Goal: Navigation & Orientation: Find specific page/section

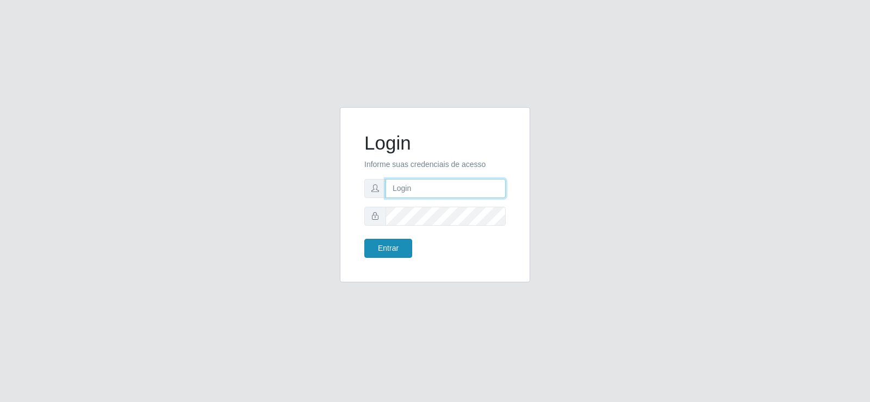
type input "[EMAIL_ADDRESS][DOMAIN_NAME]"
click at [378, 248] on button "Entrar" at bounding box center [388, 248] width 48 height 19
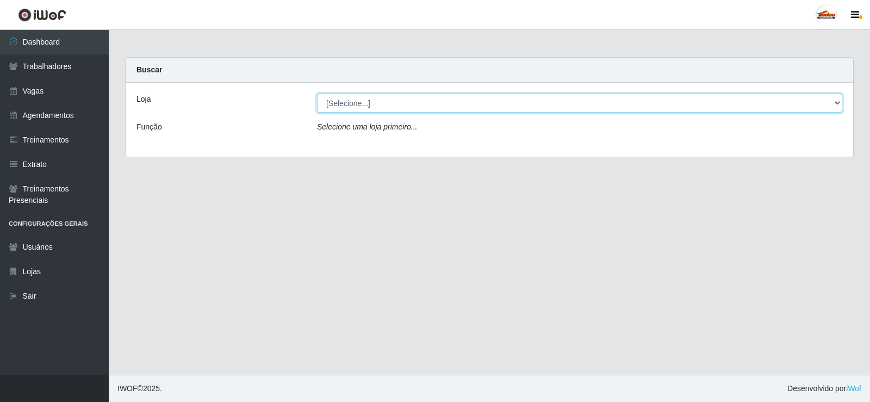
click at [402, 109] on select "[Selecione...] Supermercado Tadeu - [GEOGRAPHIC_DATA]" at bounding box center [579, 103] width 525 height 19
select select "195"
click at [317, 94] on select "[Selecione...] Supermercado Tadeu - [GEOGRAPHIC_DATA]" at bounding box center [579, 103] width 525 height 19
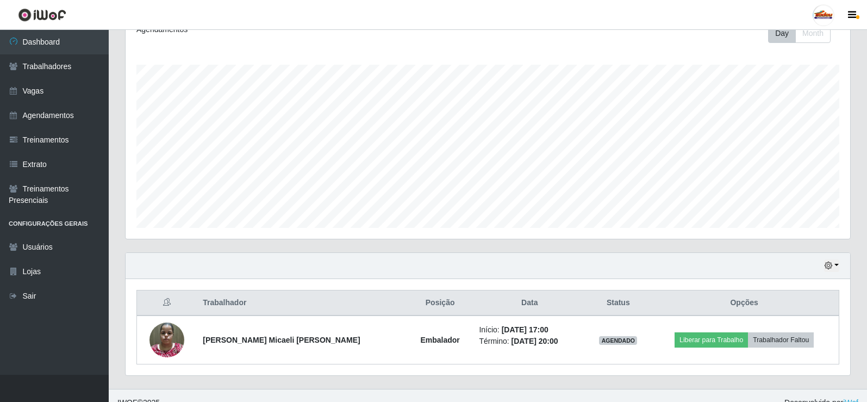
scroll to position [175, 0]
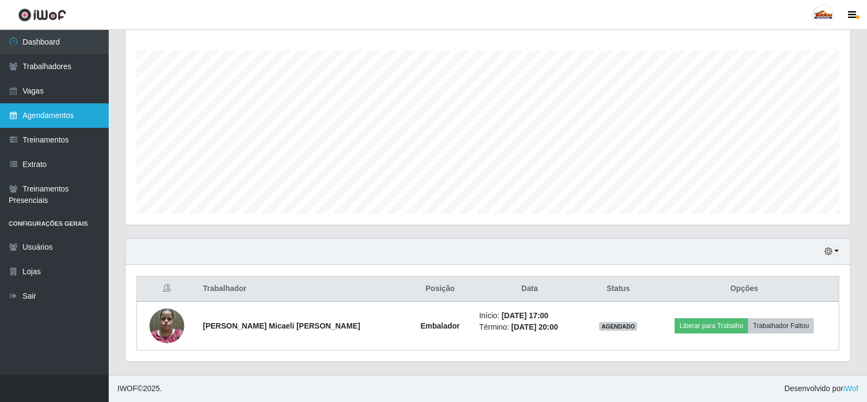
click at [44, 108] on link "Agendamentos" at bounding box center [54, 115] width 109 height 24
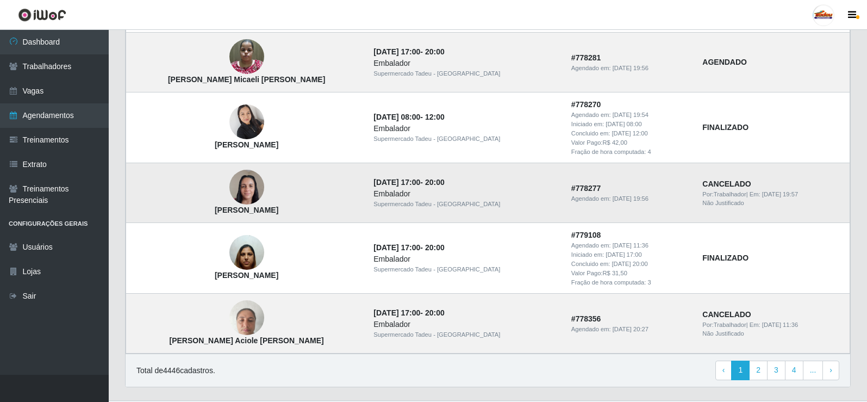
scroll to position [755, 0]
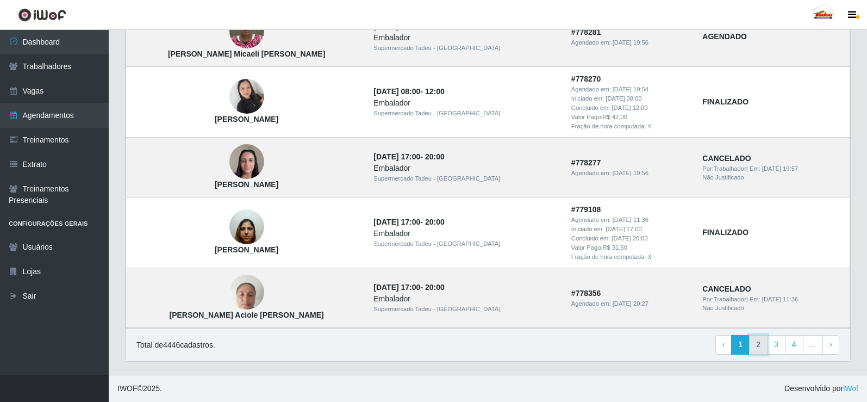
click at [756, 341] on link "2" at bounding box center [758, 345] width 18 height 20
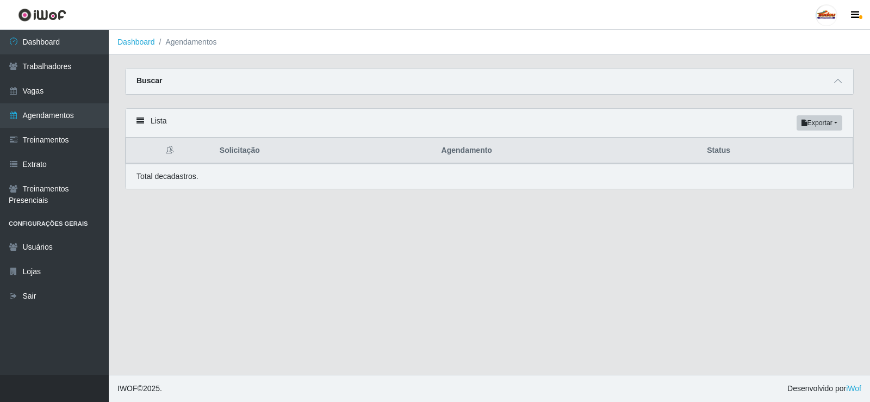
drag, startPoint x: 338, startPoint y: 289, endPoint x: 517, endPoint y: 271, distance: 179.8
click at [409, 271] on main "Dashboard Agendamentos Carregando... Buscar Início em [GEOGRAPHIC_DATA] em Stat…" at bounding box center [489, 202] width 761 height 345
click at [57, 93] on link "Vagas" at bounding box center [54, 91] width 109 height 24
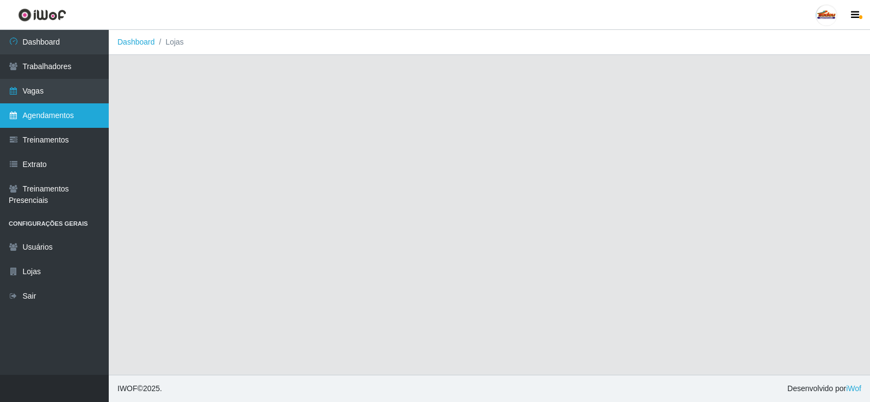
click at [73, 105] on link "Agendamentos" at bounding box center [54, 115] width 109 height 24
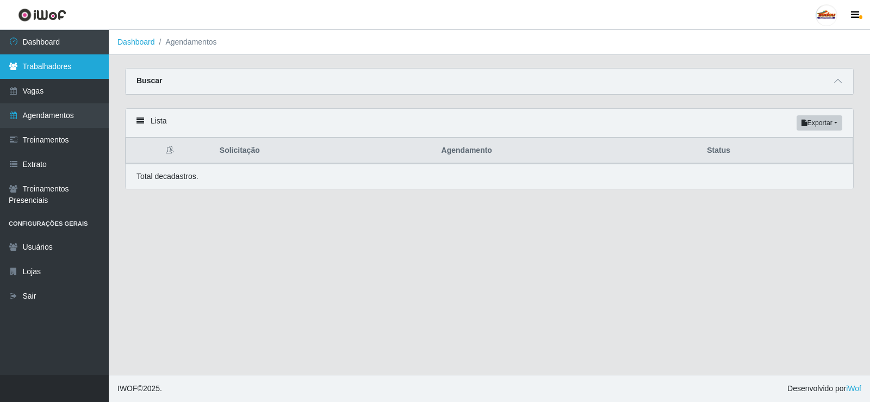
click at [67, 57] on link "Trabalhadores" at bounding box center [54, 66] width 109 height 24
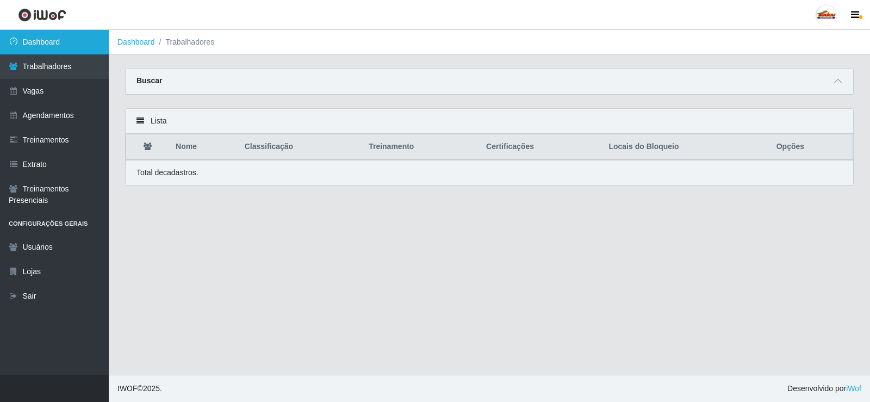
click at [74, 42] on link "Dashboard" at bounding box center [54, 42] width 109 height 24
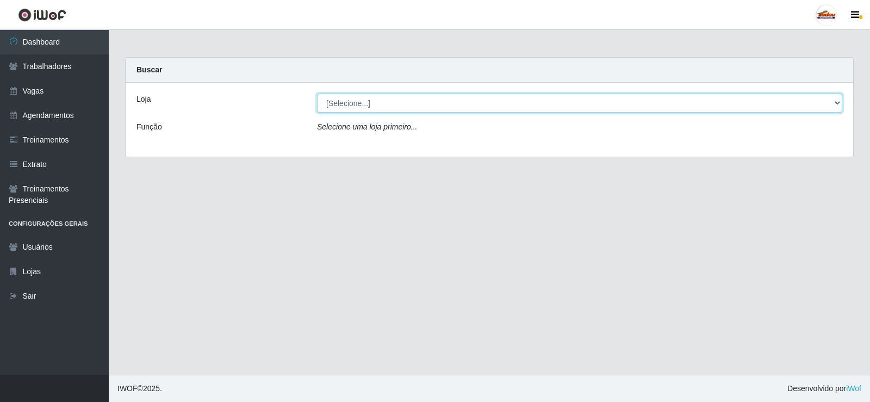
drag, startPoint x: 325, startPoint y: 103, endPoint x: 349, endPoint y: 111, distance: 25.8
click at [325, 103] on select "[Selecione...] Supermercado Tadeu - [GEOGRAPHIC_DATA]" at bounding box center [579, 103] width 525 height 19
click at [317, 94] on select "[Selecione...] Supermercado Tadeu - [GEOGRAPHIC_DATA]" at bounding box center [579, 103] width 525 height 19
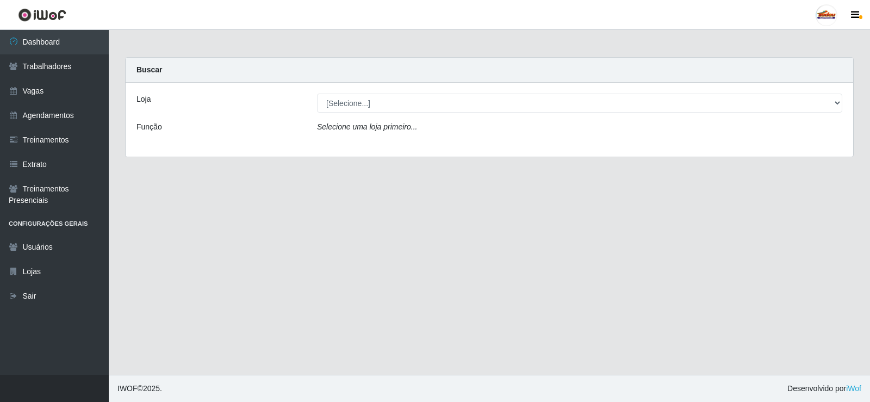
drag, startPoint x: 364, startPoint y: 135, endPoint x: 359, endPoint y: 124, distance: 12.2
click at [363, 133] on div "Selecione uma loja primeiro..." at bounding box center [580, 129] width 542 height 16
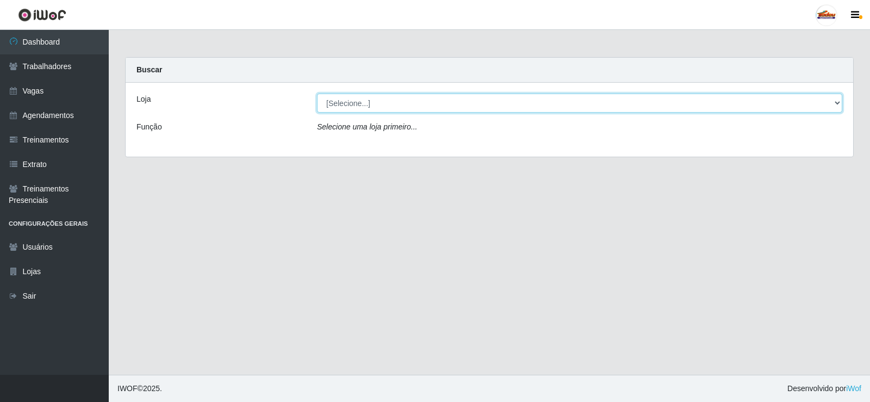
click at [351, 107] on select "[Selecione...] Supermercado Tadeu - [GEOGRAPHIC_DATA]" at bounding box center [579, 103] width 525 height 19
select select "195"
click at [317, 94] on select "[Selecione...] Supermercado Tadeu - [GEOGRAPHIC_DATA]" at bounding box center [579, 103] width 525 height 19
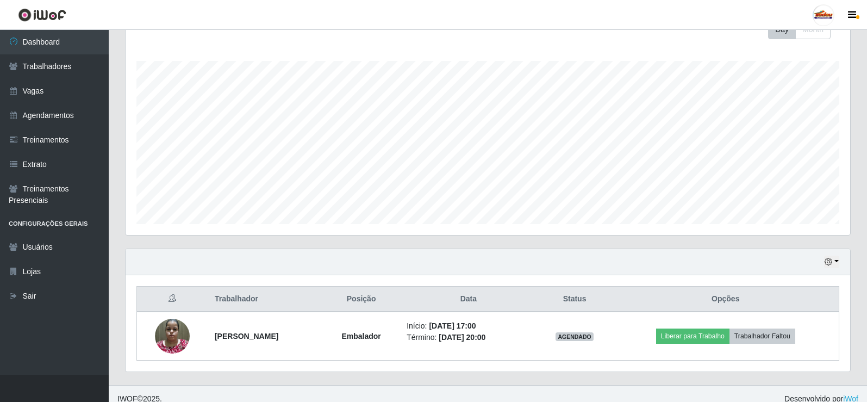
scroll to position [175, 0]
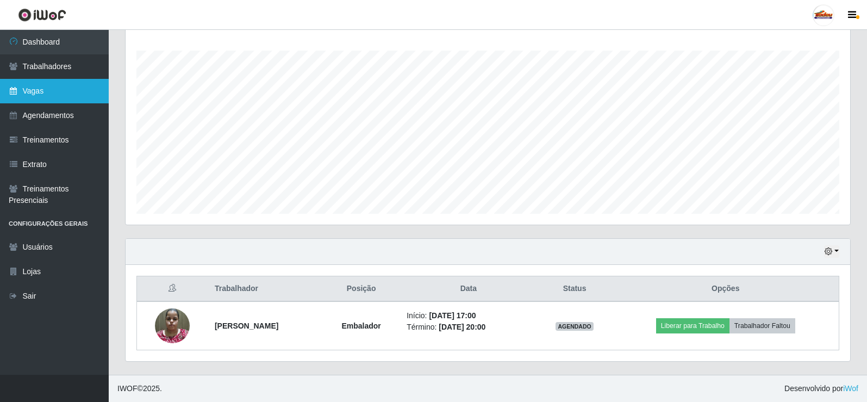
click at [61, 87] on link "Vagas" at bounding box center [54, 91] width 109 height 24
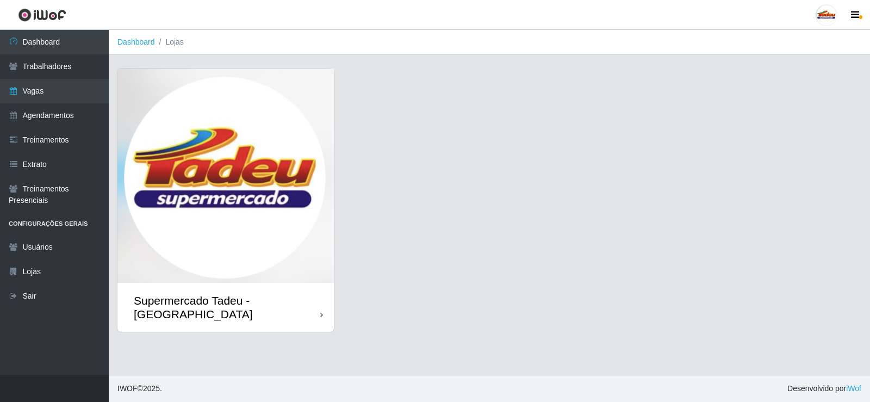
click at [251, 172] on img at bounding box center [225, 176] width 216 height 214
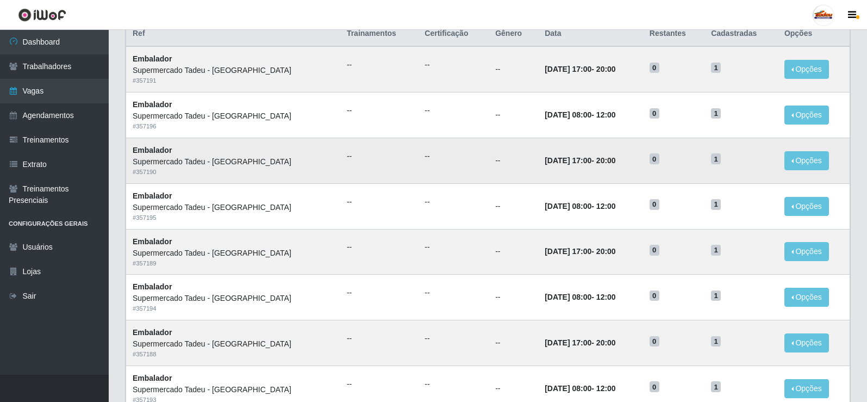
scroll to position [109, 0]
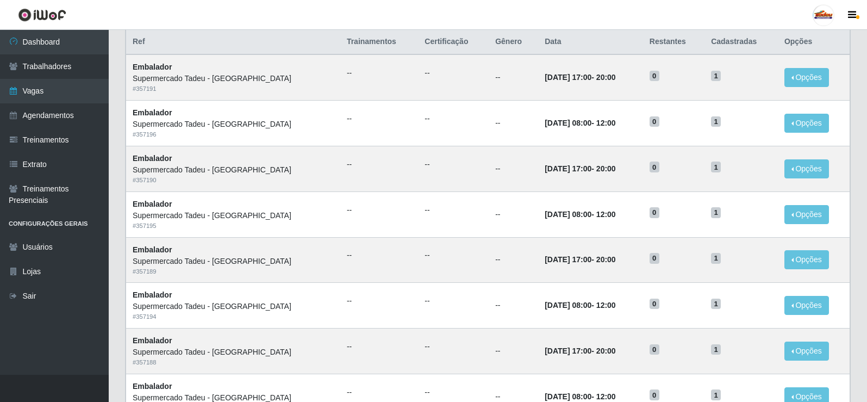
click at [237, 9] on header "Perfil Alterar Senha Sair" at bounding box center [433, 15] width 867 height 30
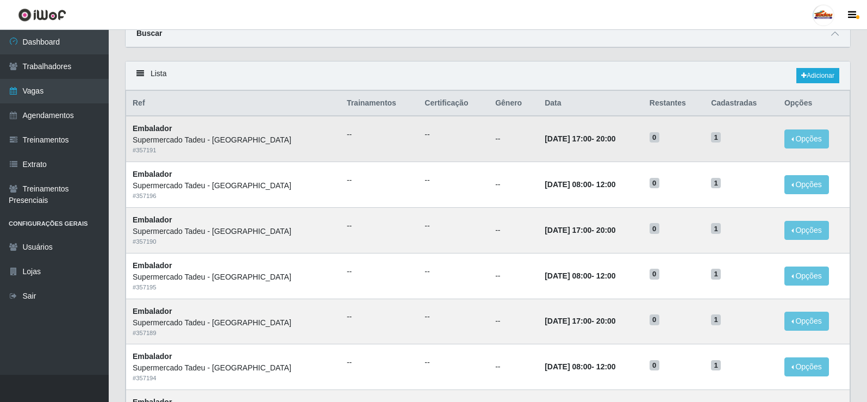
scroll to position [0, 0]
